Goal: Register for event/course

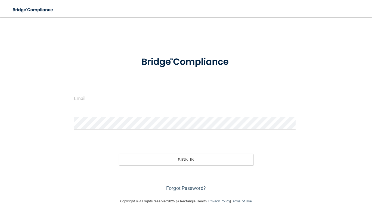
type input "[EMAIL_ADDRESS][DOMAIN_NAME]"
click at [181, 96] on input "[EMAIL_ADDRESS][DOMAIN_NAME]" at bounding box center [186, 98] width 224 height 12
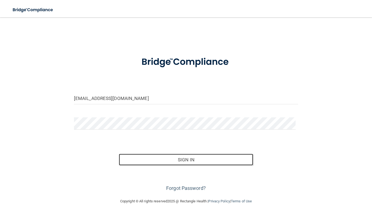
click at [200, 160] on button "Sign In" at bounding box center [186, 160] width 135 height 12
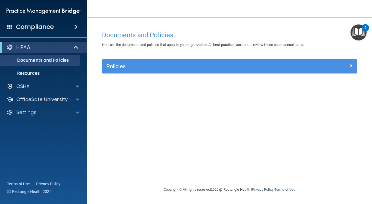
click at [84, 82] on div "OSHA" at bounding box center [43, 86] width 87 height 11
click at [79, 87] on div at bounding box center [77, 86] width 14 height 7
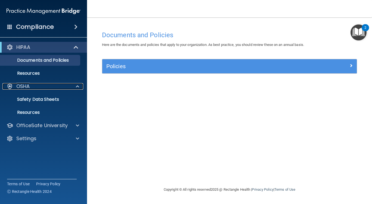
click at [39, 86] on div "OSHA" at bounding box center [36, 86] width 68 height 7
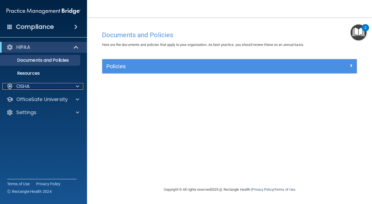
click at [39, 89] on div "OSHA" at bounding box center [36, 86] width 68 height 7
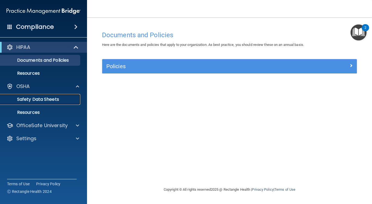
click at [39, 100] on p "Safety Data Sheets" at bounding box center [41, 99] width 74 height 5
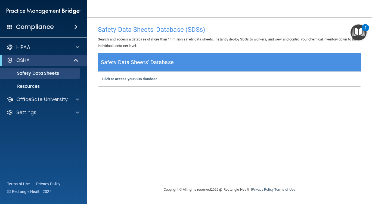
click at [63, 25] on div "Compliance" at bounding box center [43, 27] width 87 height 12
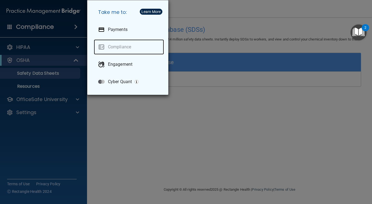
click at [116, 51] on link "Compliance" at bounding box center [129, 46] width 70 height 15
click at [53, 102] on div "Take me to: Payments Compliance Engagement Cyber Quant" at bounding box center [186, 102] width 372 height 204
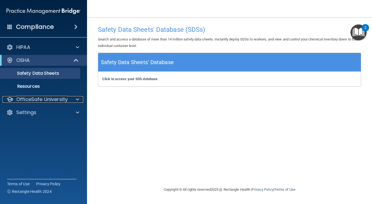
click at [53, 101] on p "OfficeSafe University" at bounding box center [41, 99] width 51 height 7
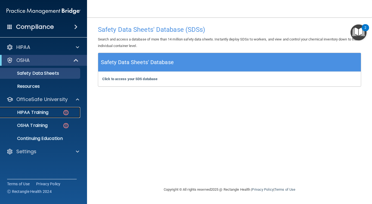
click at [66, 115] on img at bounding box center [66, 112] width 7 height 7
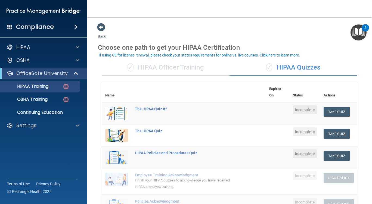
click at [153, 69] on div "✓ HIPAA Officer Training" at bounding box center [166, 68] width 128 height 16
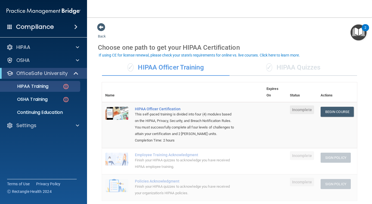
click at [290, 68] on div "✓ HIPAA Quizzes" at bounding box center [294, 68] width 128 height 16
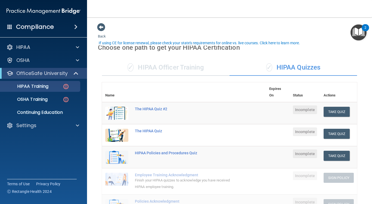
scroll to position [27, 0]
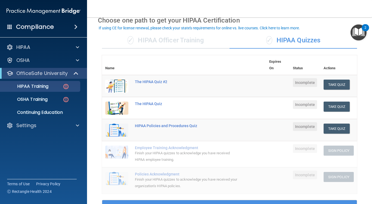
click at [209, 42] on div "✓ HIPAA Officer Training" at bounding box center [166, 40] width 128 height 16
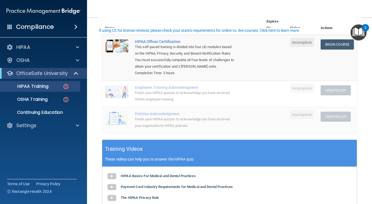
scroll to position [16, 0]
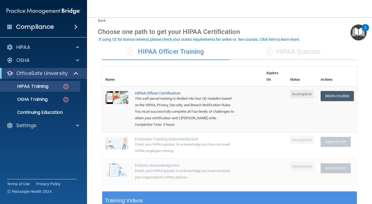
click at [303, 192] on div "Name Expires On Status Actions HIPAA Officer Certification This self-paced trai…" at bounding box center [229, 129] width 255 height 125
click at [325, 97] on link "Begin Course" at bounding box center [337, 96] width 33 height 10
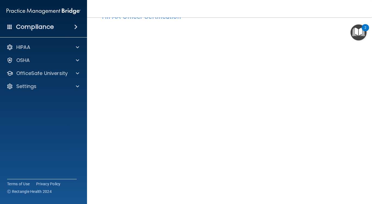
scroll to position [19, 0]
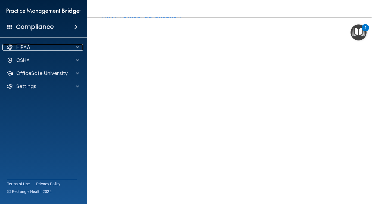
click at [79, 47] on div at bounding box center [77, 47] width 14 height 7
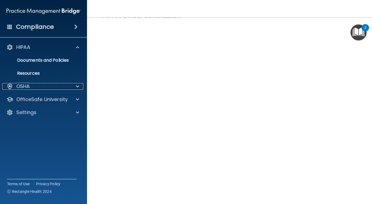
click at [78, 85] on span at bounding box center [77, 86] width 3 height 7
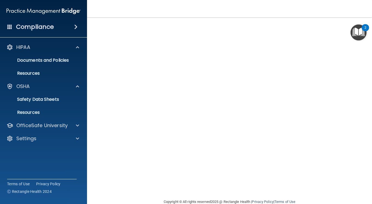
scroll to position [0, 0]
click at [127, 36] on h4 "HIPAA Officer Certification" at bounding box center [229, 35] width 255 height 7
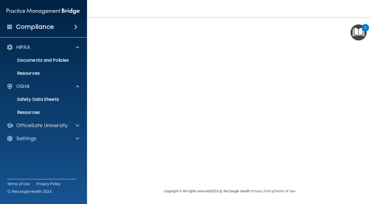
scroll to position [38, 0]
click at [80, 127] on div at bounding box center [77, 126] width 14 height 7
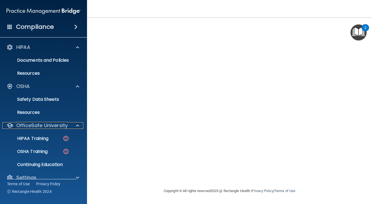
scroll to position [8, 0]
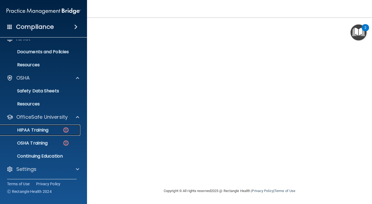
click at [62, 131] on div "HIPAA Training" at bounding box center [41, 130] width 74 height 5
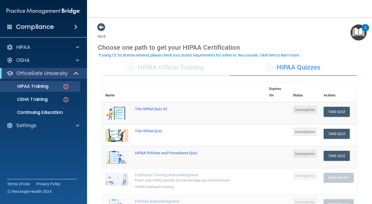
click at [193, 65] on div "✓ HIPAA Officer Training" at bounding box center [166, 68] width 128 height 16
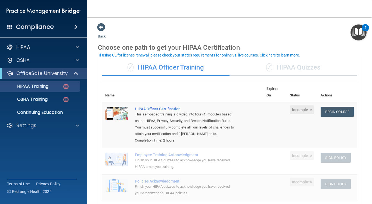
scroll to position [27, 0]
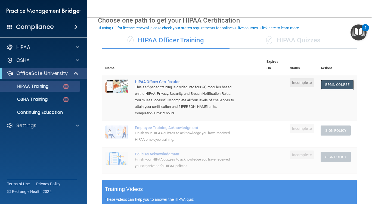
click at [339, 87] on link "Begin Course" at bounding box center [337, 85] width 33 height 10
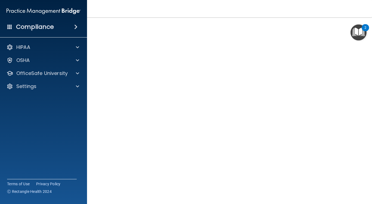
scroll to position [27, 0]
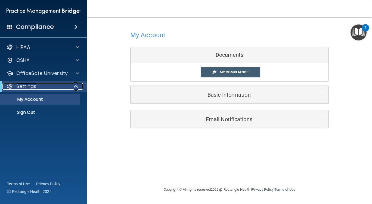
click at [77, 85] on span at bounding box center [76, 86] width 5 height 7
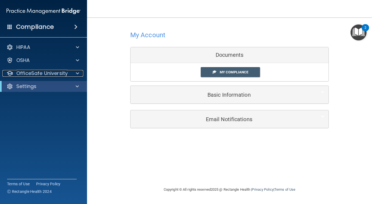
click at [75, 74] on div at bounding box center [77, 73] width 14 height 7
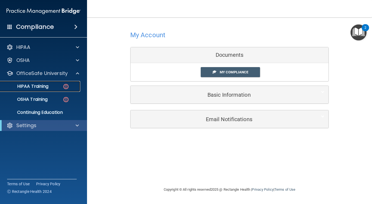
click at [67, 91] on link "HIPAA Training" at bounding box center [38, 86] width 86 height 11
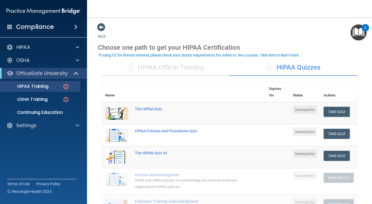
click at [209, 69] on div "✓ HIPAA Officer Training" at bounding box center [166, 68] width 128 height 16
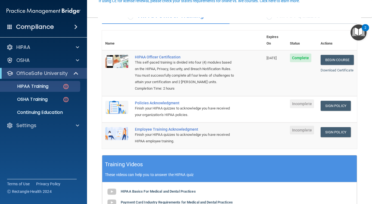
scroll to position [54, 0]
